Goal: Task Accomplishment & Management: Use online tool/utility

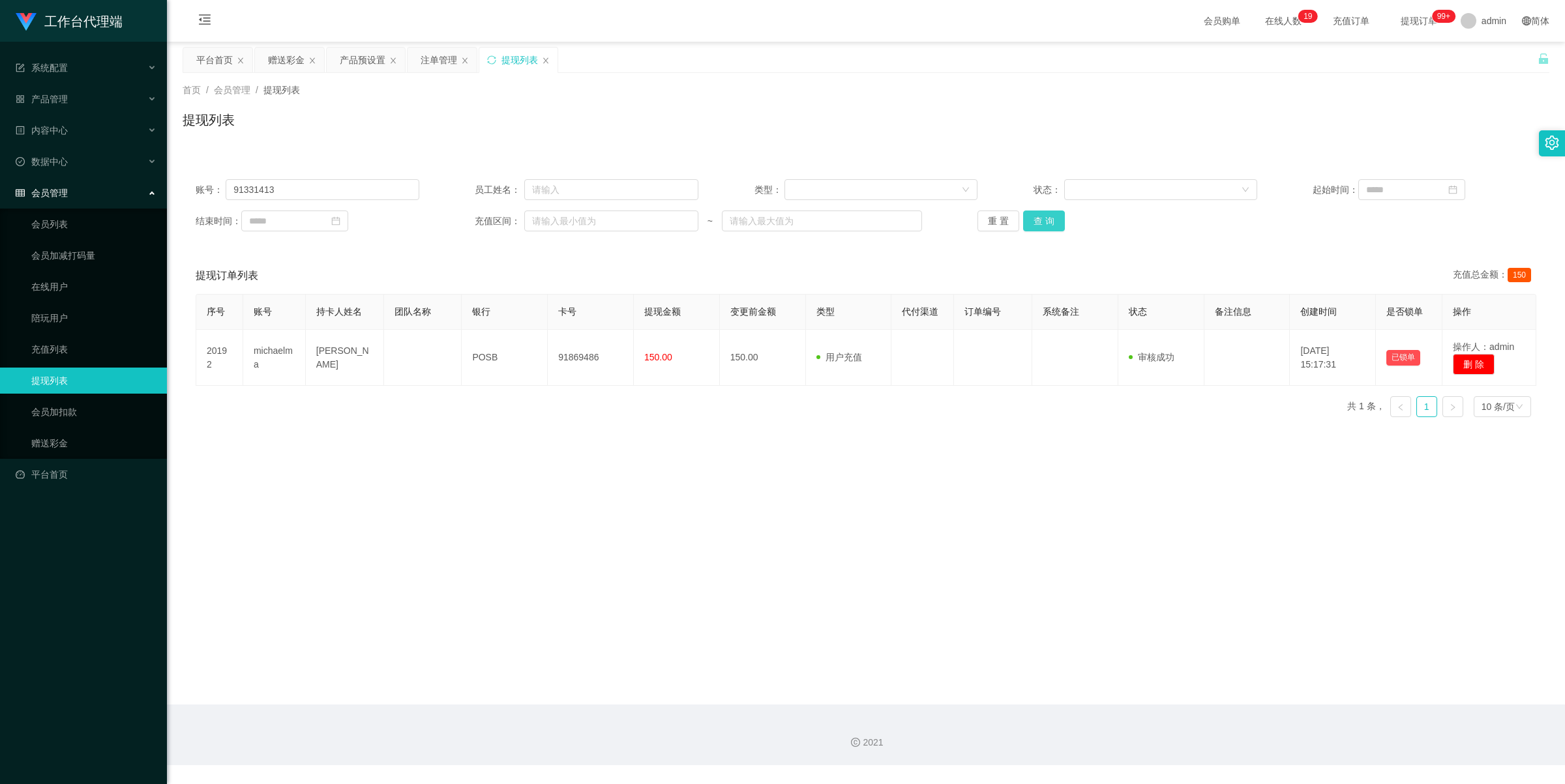
type input "91331413"
click at [1052, 215] on button "查 询" at bounding box center [1044, 220] width 42 height 21
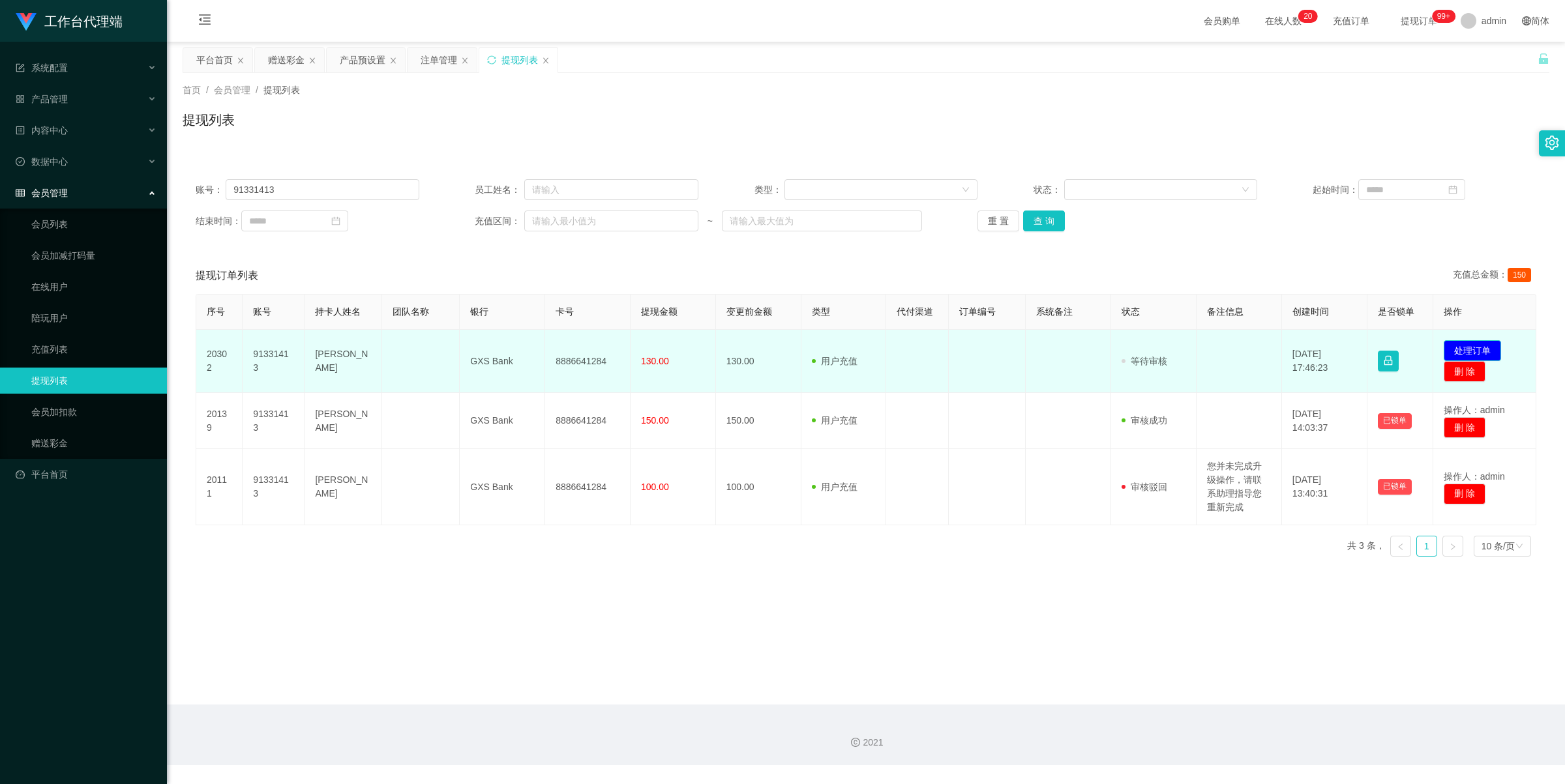
click at [1474, 347] on button "处理订单" at bounding box center [1472, 350] width 57 height 21
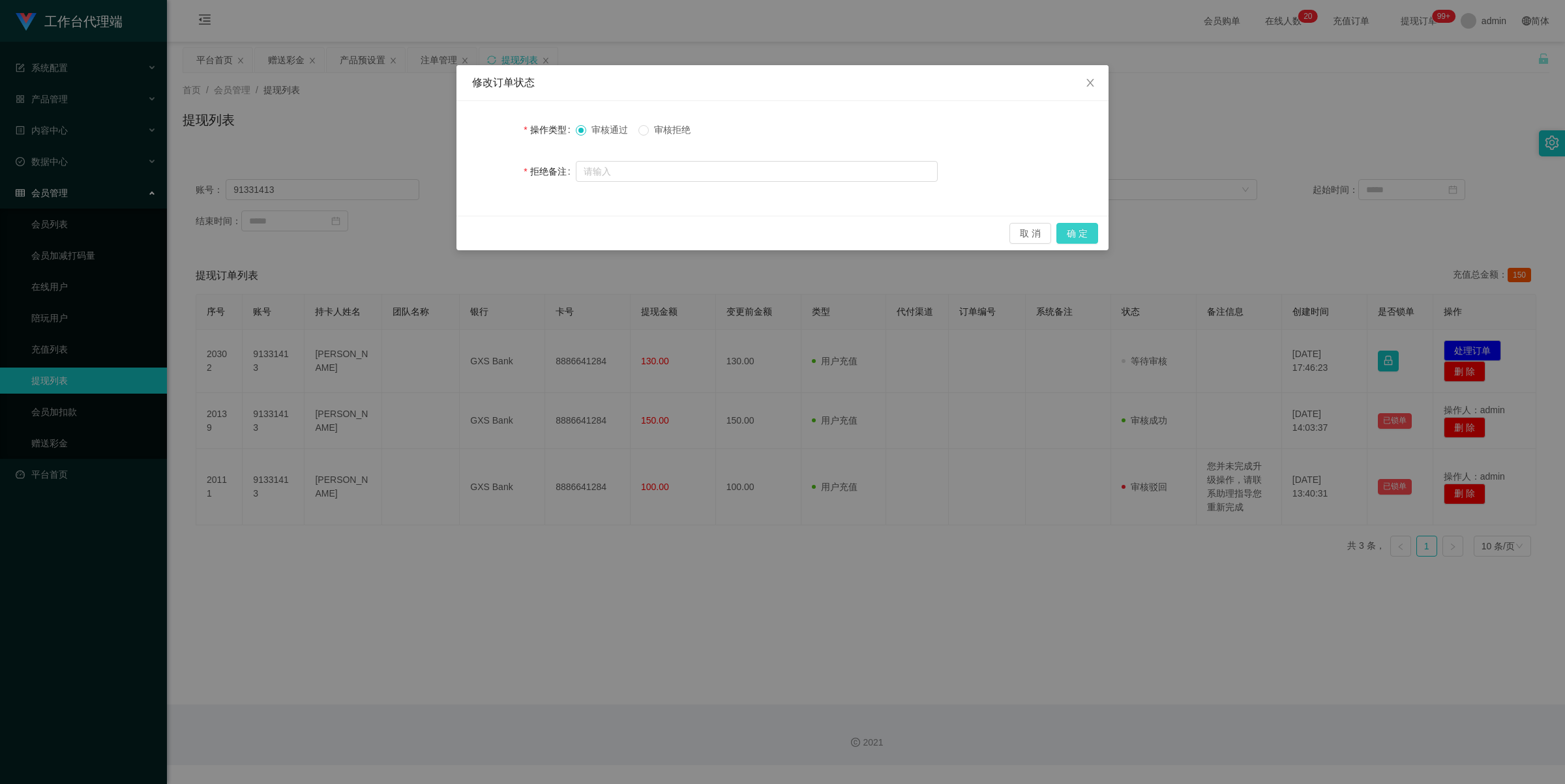
click at [1086, 229] on button "确 定" at bounding box center [1076, 233] width 42 height 21
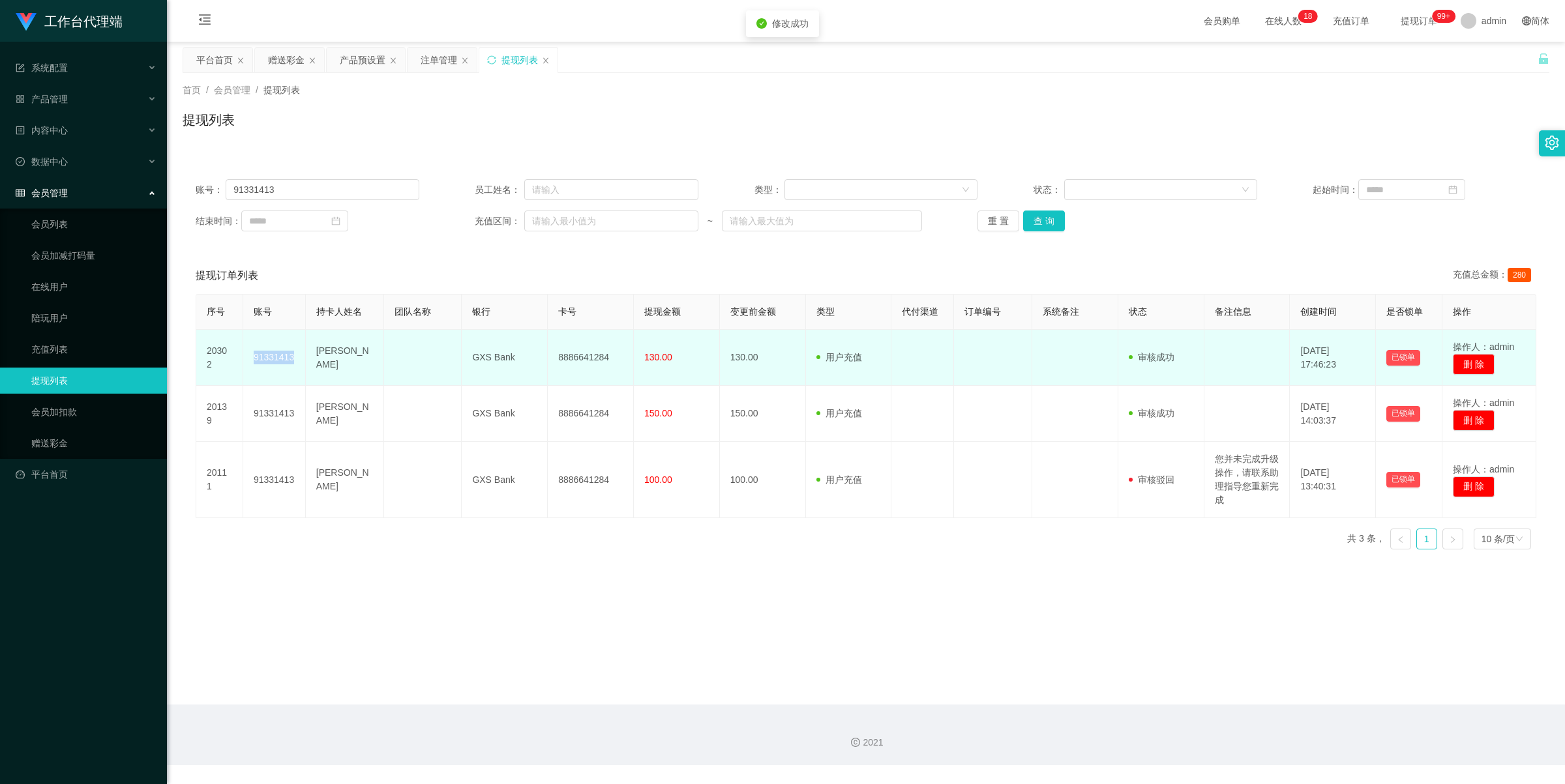
drag, startPoint x: 248, startPoint y: 355, endPoint x: 295, endPoint y: 362, distance: 47.5
click at [295, 362] on td "91331413" at bounding box center [274, 357] width 62 height 56
copy td "91331413"
drag, startPoint x: 311, startPoint y: 357, endPoint x: 381, endPoint y: 353, distance: 70.1
click at [365, 357] on td "[PERSON_NAME]" at bounding box center [345, 357] width 78 height 56
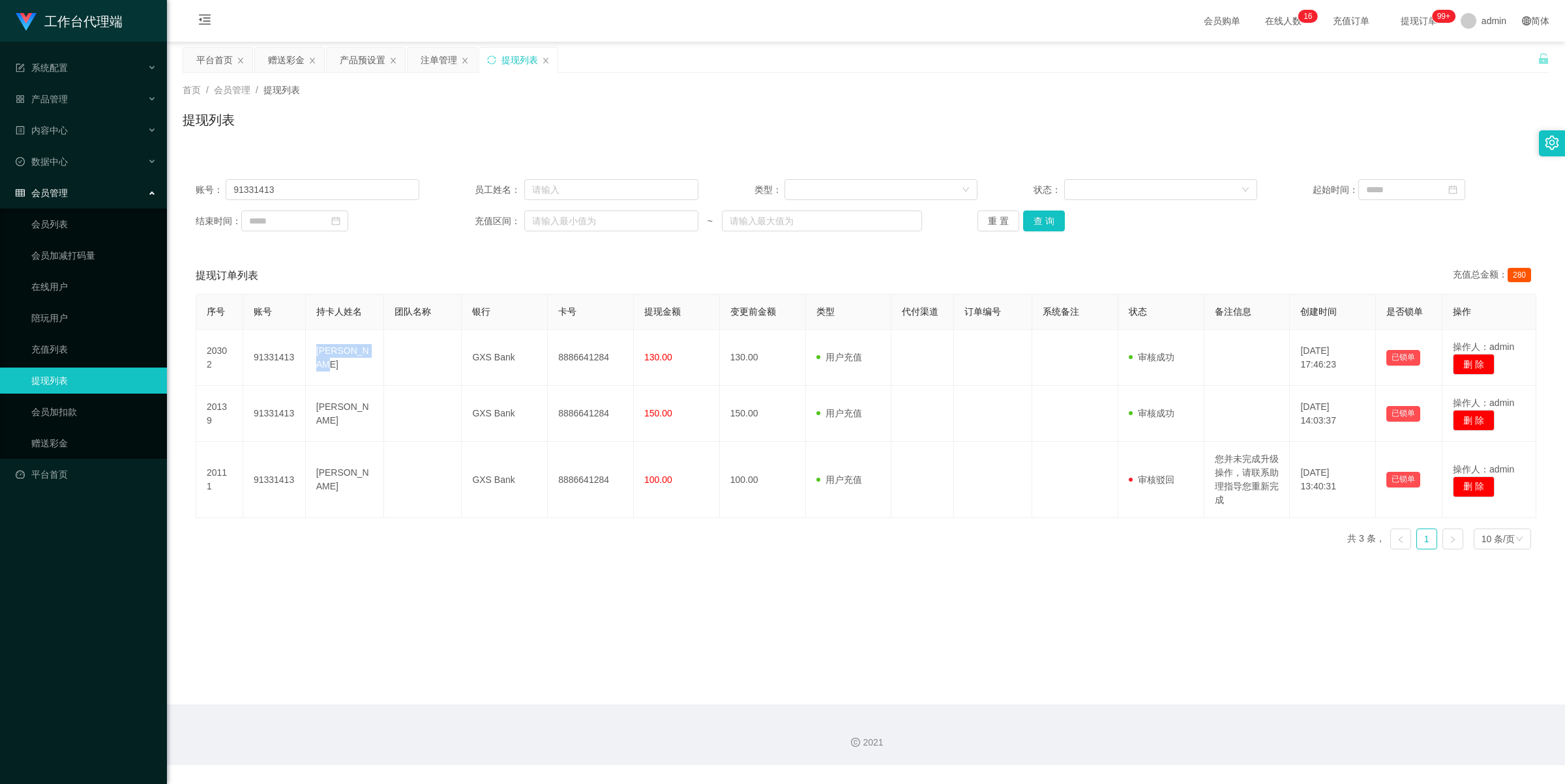
copy td "[PERSON_NAME]"
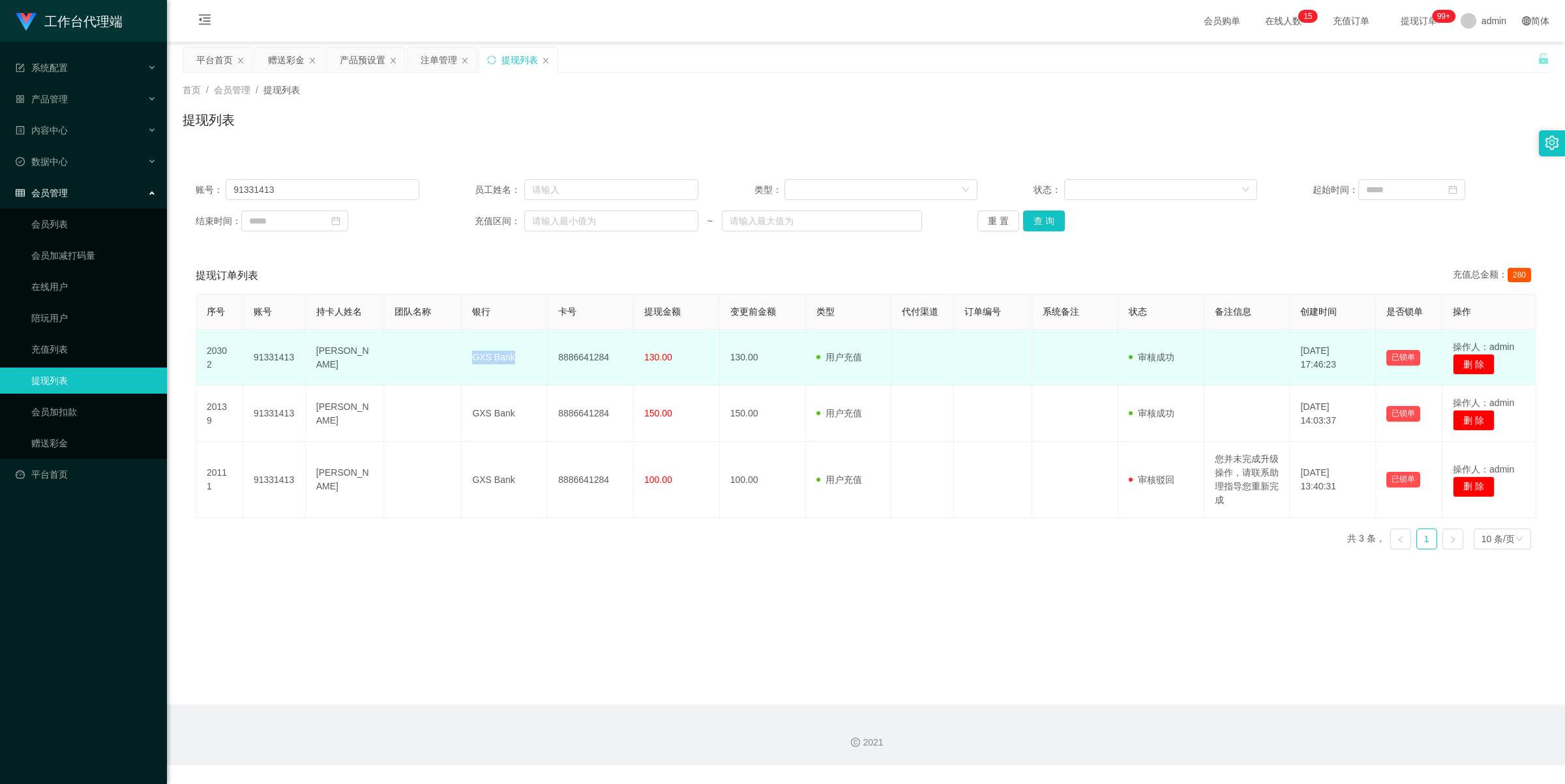
drag, startPoint x: 468, startPoint y: 351, endPoint x: 530, endPoint y: 357, distance: 62.3
click at [530, 357] on td "GXS Bank" at bounding box center [504, 357] width 86 height 56
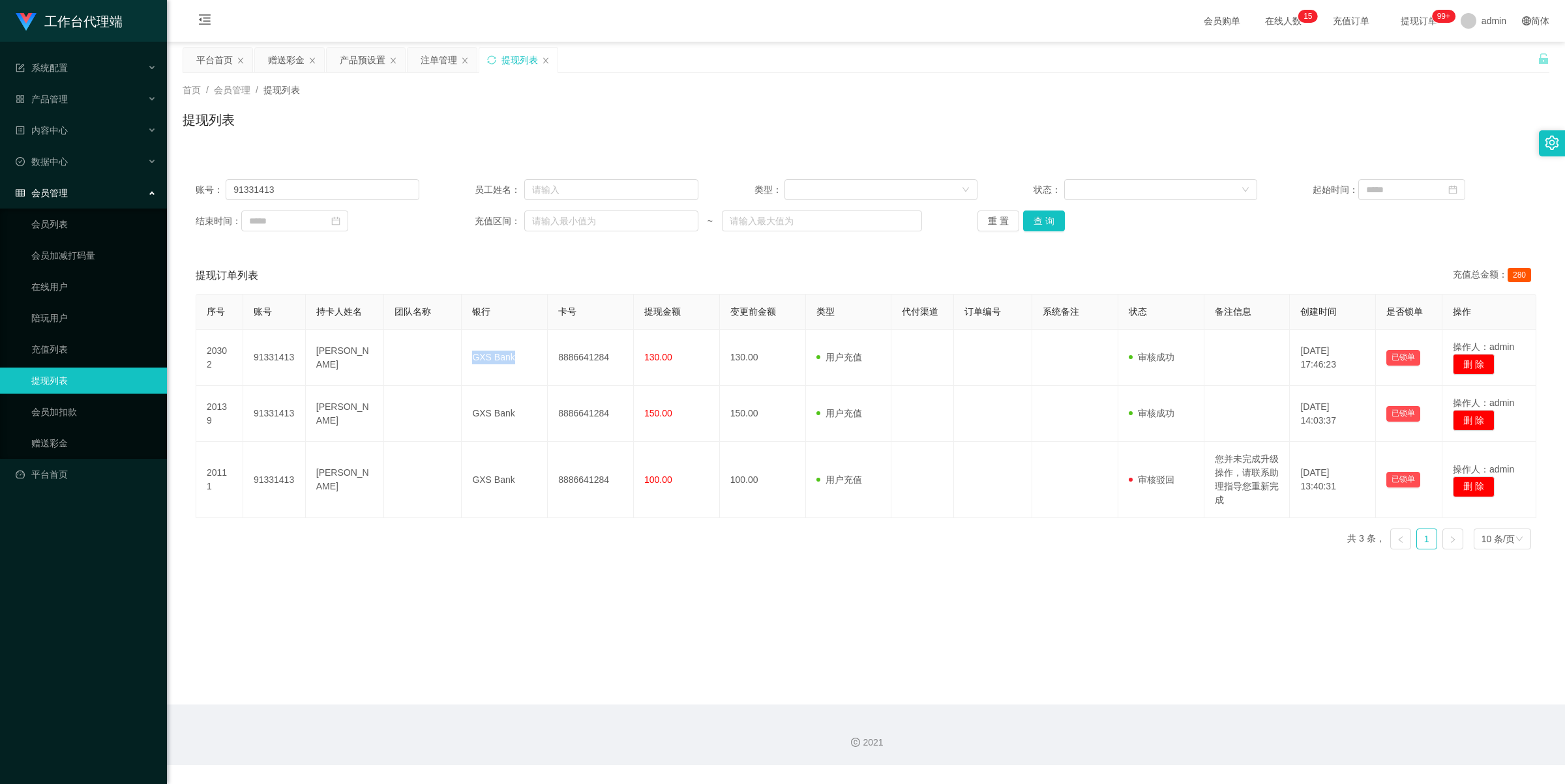
copy td "GXS Bank"
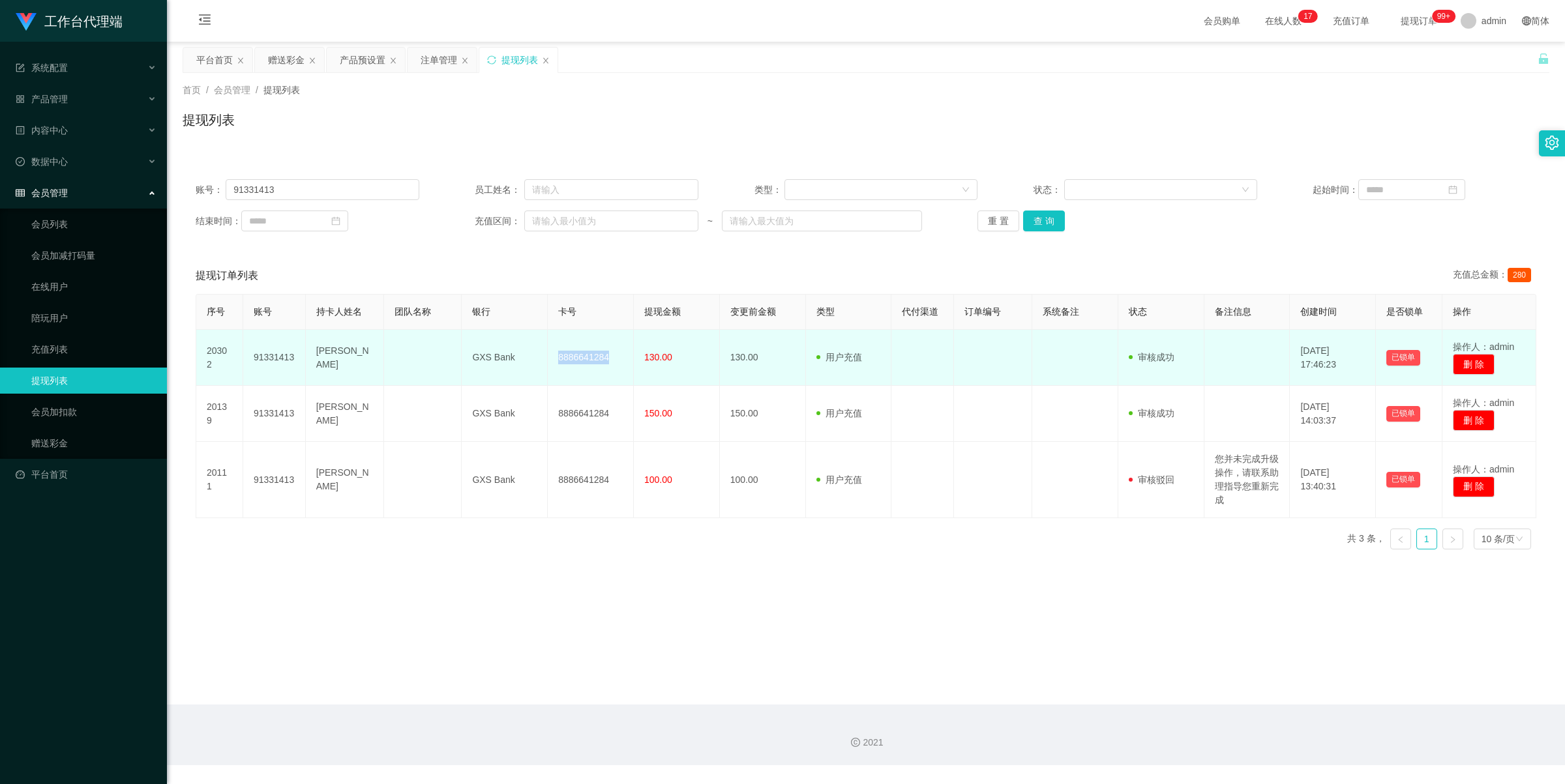
drag, startPoint x: 555, startPoint y: 357, endPoint x: 633, endPoint y: 360, distance: 78.1
click at [633, 360] on tr "20302 91331413 Krystal Koh GXS Bank 8886641284 130.00 130.00 用户充值 人工扣款 审核驳回 审核成…" at bounding box center [866, 357] width 1340 height 56
copy td "8886641284"
